Goal: Find specific page/section: Find specific page/section

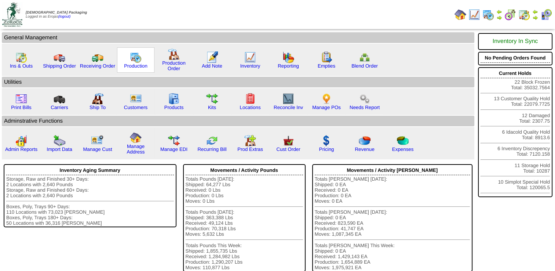
click at [130, 57] on img at bounding box center [136, 57] width 12 height 12
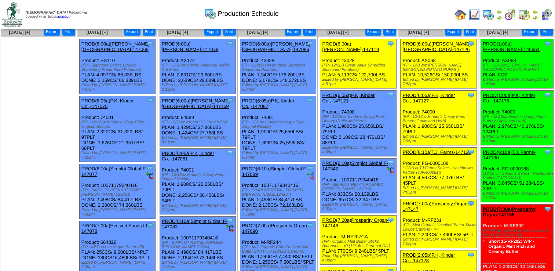
scroll to position [110, 0]
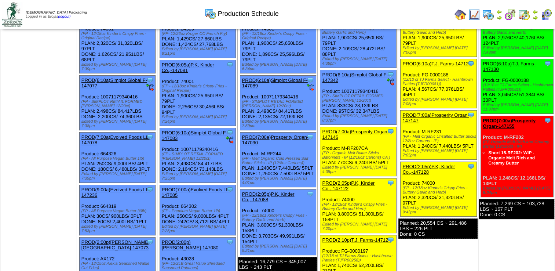
click at [344, 237] on link "PROD(2:10p)T.J. Farms-147124" at bounding box center [356, 239] width 69 height 5
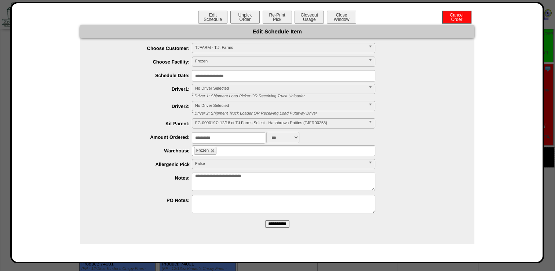
scroll to position [147, 0]
click at [280, 14] on button "Re-Print Pick" at bounding box center [277, 17] width 29 height 13
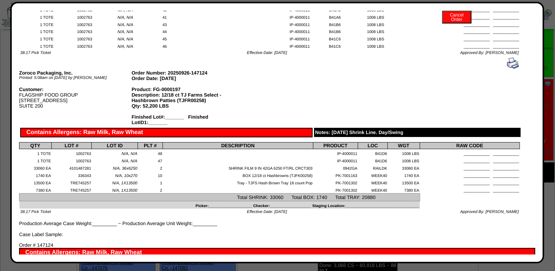
scroll to position [807, 0]
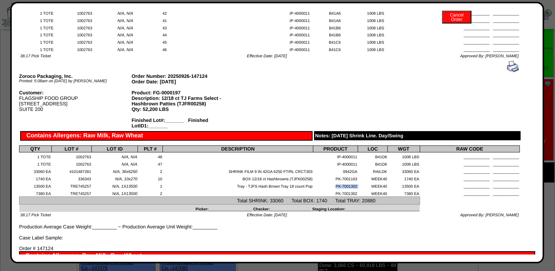
drag, startPoint x: 330, startPoint y: 200, endPoint x: 354, endPoint y: 200, distance: 24.2
click at [354, 189] on tr "13500 EA TRE745257 N/A, 1X13500 1 Tray - TJFS Hash Brown Tray 18 count Pop PK-7…" at bounding box center [269, 184] width 500 height 7
copy tr "PK-7001302"
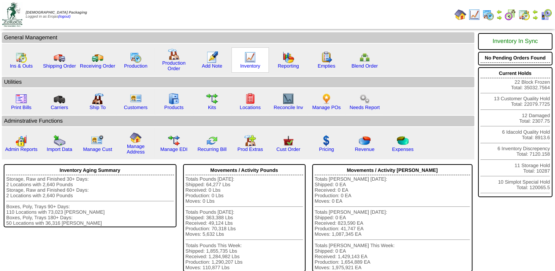
click at [254, 60] on div "Inventory" at bounding box center [249, 59] width 37 height 25
click at [244, 58] on img at bounding box center [250, 57] width 12 height 12
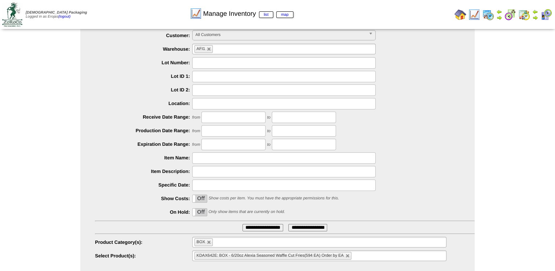
scroll to position [35, 0]
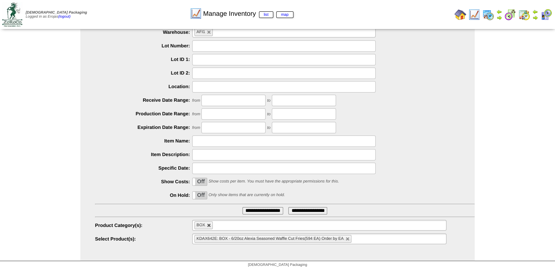
click at [208, 225] on link at bounding box center [209, 225] width 4 height 4
type input "**********"
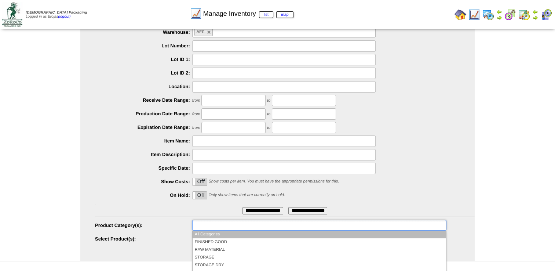
click at [208, 225] on input "text" at bounding box center [217, 224] width 47 height 9
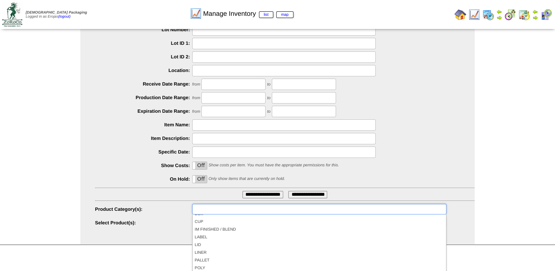
scroll to position [82, 0]
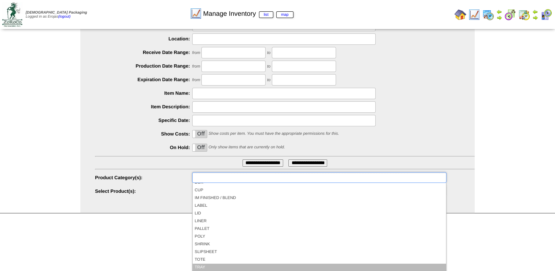
click at [202, 265] on li "TRAY" at bounding box center [318, 267] width 253 height 8
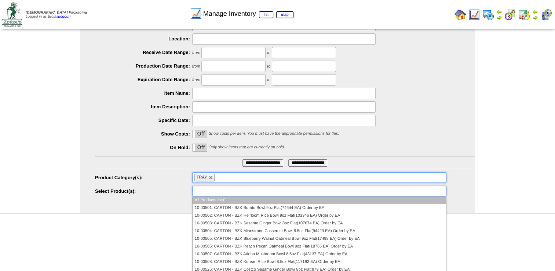
click at [203, 191] on input "text" at bounding box center [217, 190] width 47 height 9
paste input "**********"
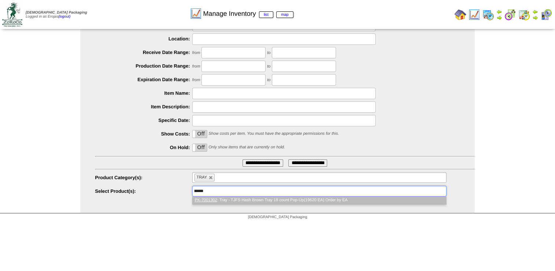
scroll to position [0, 0]
type input "**********"
click at [210, 200] on em "PK-7001302" at bounding box center [206, 200] width 22 height 4
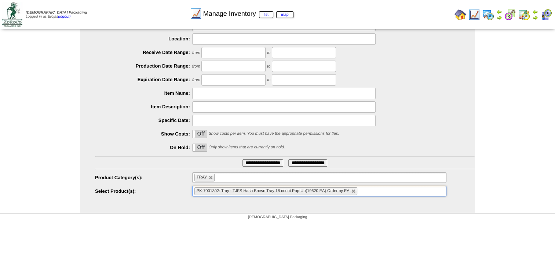
click at [258, 160] on input "**********" at bounding box center [262, 162] width 41 height 7
